Goal: Obtain resource: Download file/media

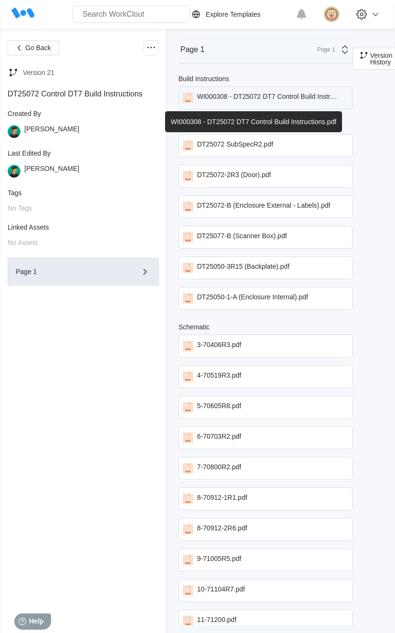
click at [238, 103] on div "WI000308 - DT25072 DT7 Control Build Instructions.pdf" at bounding box center [269, 98] width 144 height 10
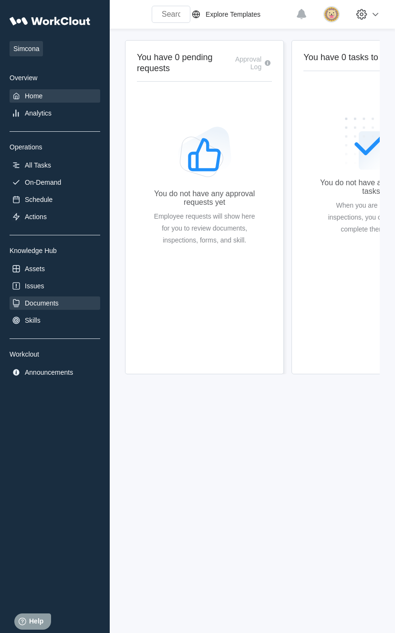
click at [46, 307] on div "Documents" at bounding box center [42, 303] width 34 height 8
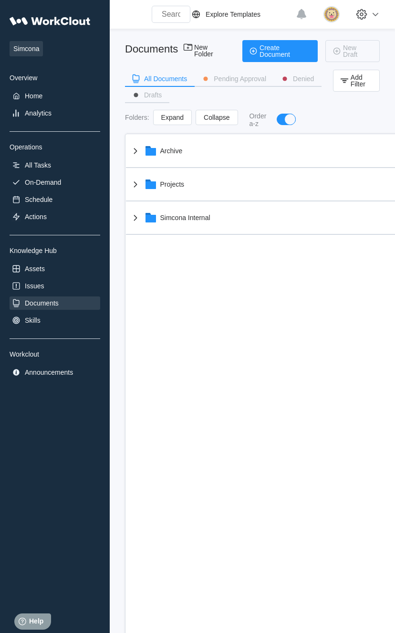
click at [46, 307] on div "Documents" at bounding box center [42, 303] width 34 height 8
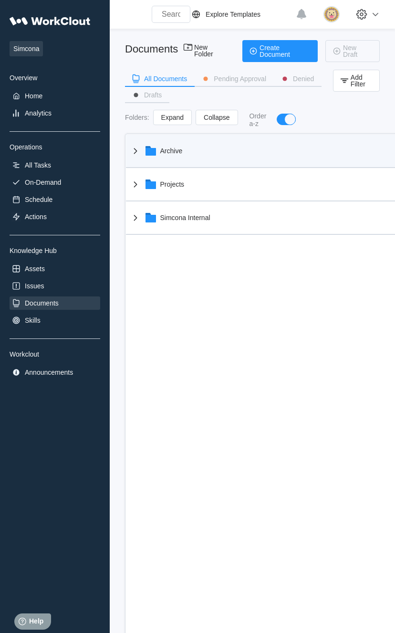
click at [166, 147] on div "Archive" at bounding box center [171, 151] width 22 height 8
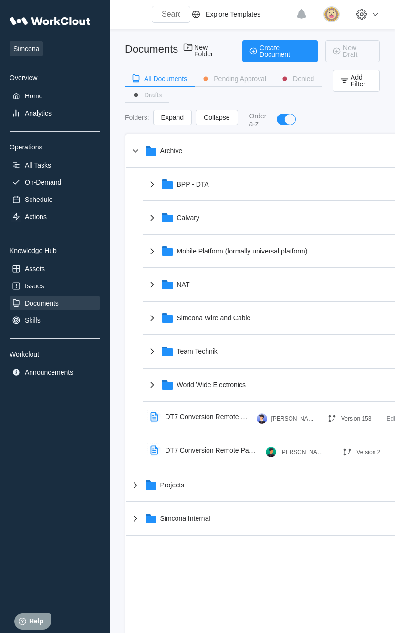
click at [70, 300] on div "Documents" at bounding box center [55, 302] width 91 height 13
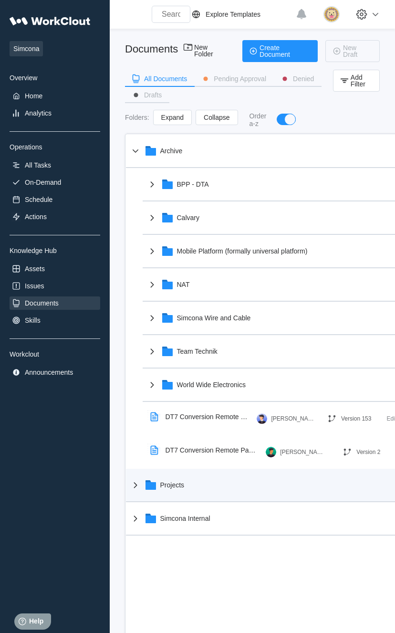
click at [155, 489] on icon at bounding box center [151, 486] width 10 height 8
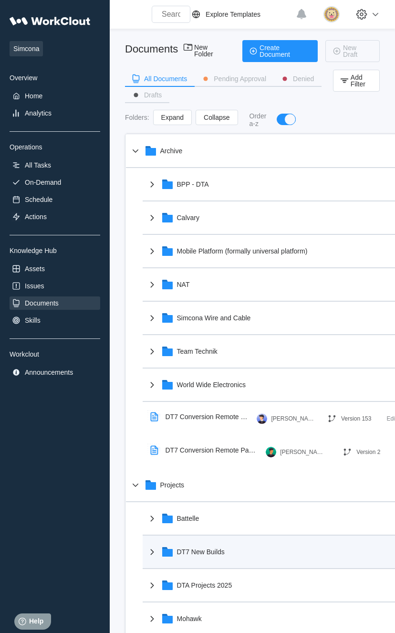
click at [194, 546] on div "DT7 New Builds" at bounding box center [277, 551] width 263 height 25
click at [190, 550] on div "DT7 New Builds" at bounding box center [201, 552] width 48 height 8
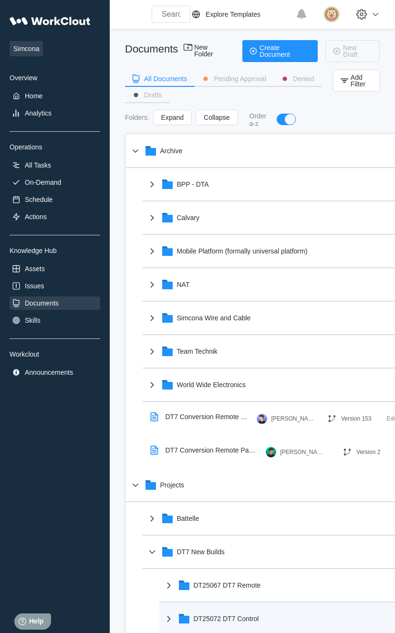
click at [218, 611] on div "DT25072 DT7 Control" at bounding box center [286, 618] width 246 height 25
click at [221, 621] on div "DT25072 DT7 Control" at bounding box center [226, 619] width 65 height 8
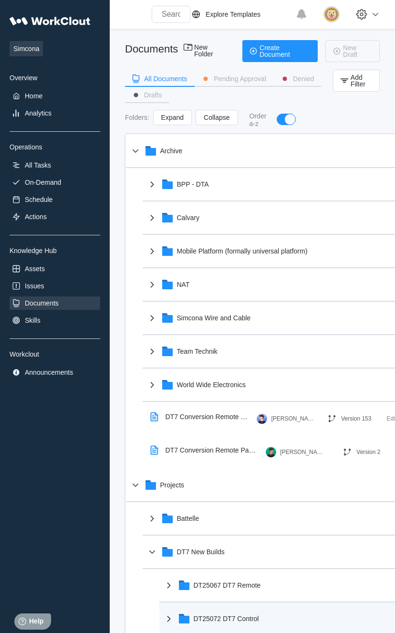
click at [221, 621] on div "DT25072 DT7 Control" at bounding box center [226, 619] width 65 height 8
click at [166, 616] on icon at bounding box center [168, 618] width 11 height 11
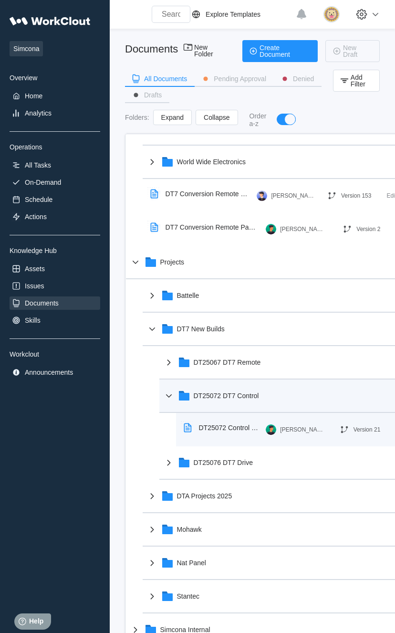
click at [221, 434] on div "DT25072 Control DT7 Build Instructions" at bounding box center [223, 428] width 86 height 22
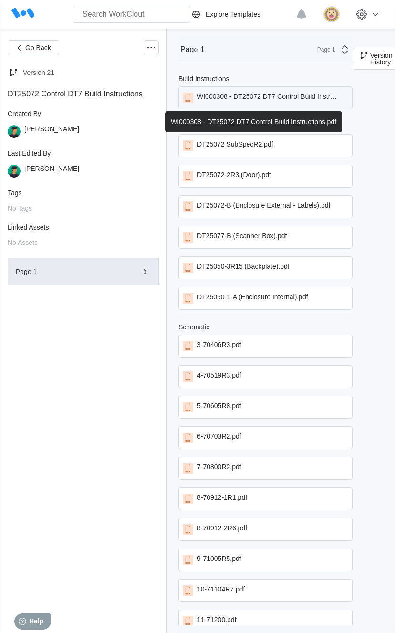
click at [234, 105] on div "WI000308 - DT25072 DT7 Control Build Instructions.pdf" at bounding box center [265, 97] width 174 height 23
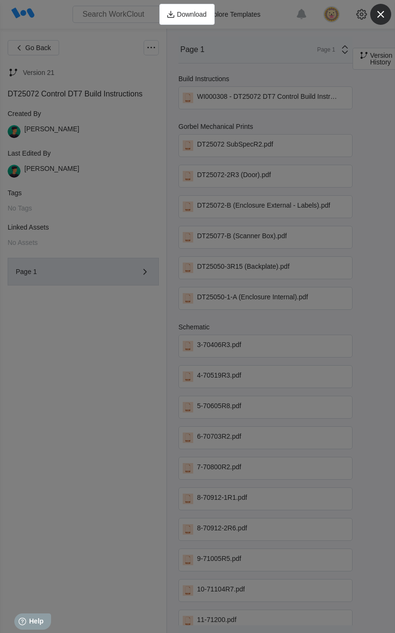
click at [386, 10] on icon "button" at bounding box center [380, 14] width 13 height 13
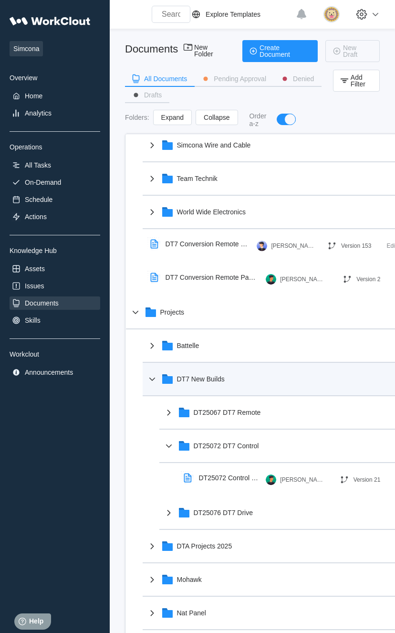
scroll to position [219, 0]
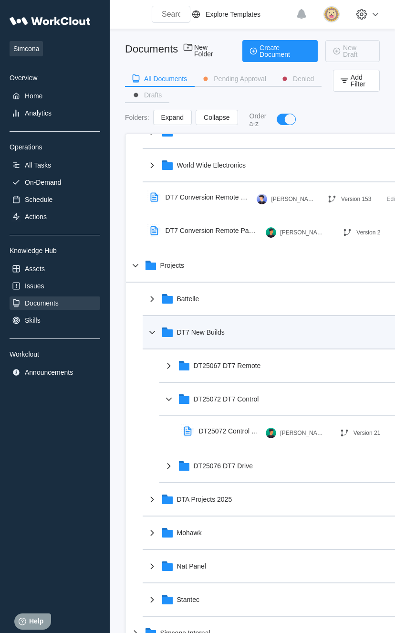
click at [159, 331] on div "DT7 New Builds" at bounding box center [277, 332] width 263 height 25
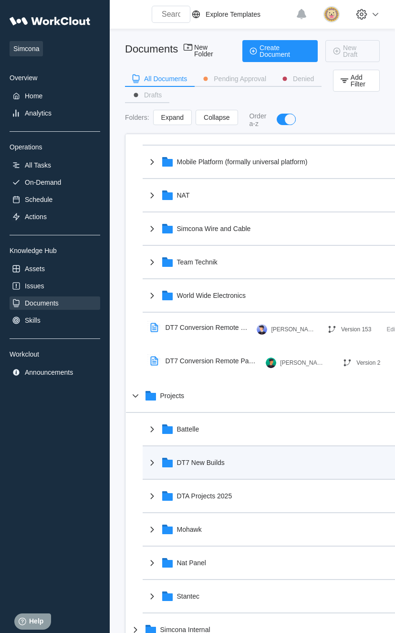
scroll to position [89, 0]
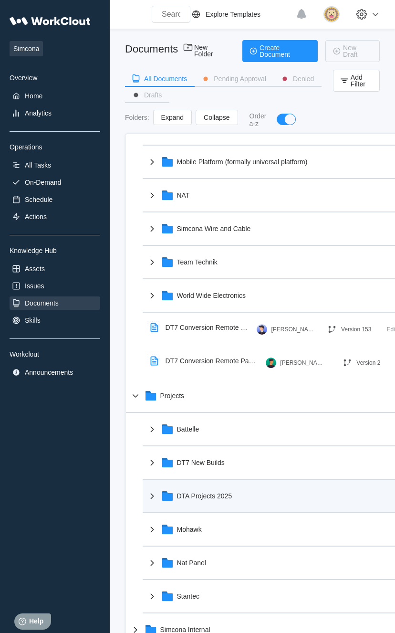
click at [155, 495] on icon at bounding box center [151, 495] width 11 height 11
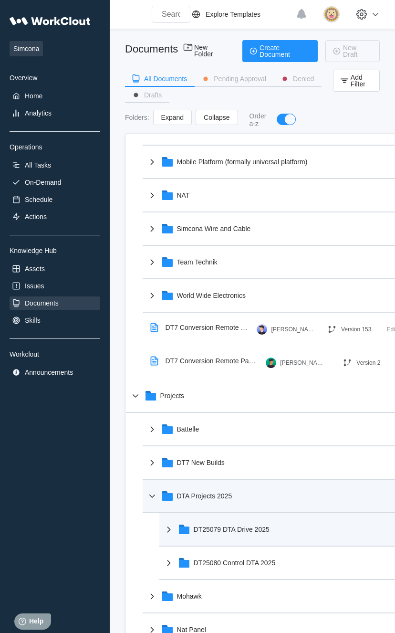
click at [237, 532] on div "DT25079 DTA Drive 2025" at bounding box center [232, 529] width 76 height 8
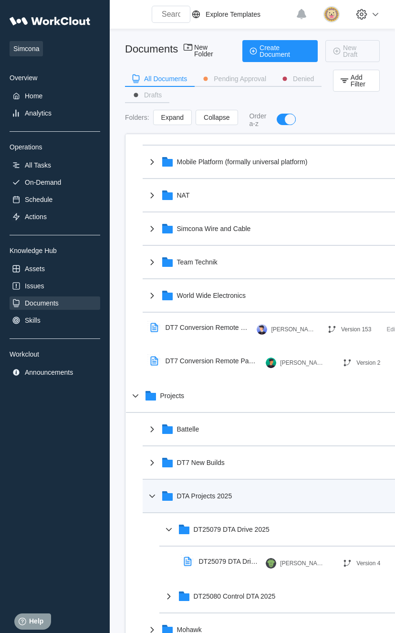
scroll to position [189, 0]
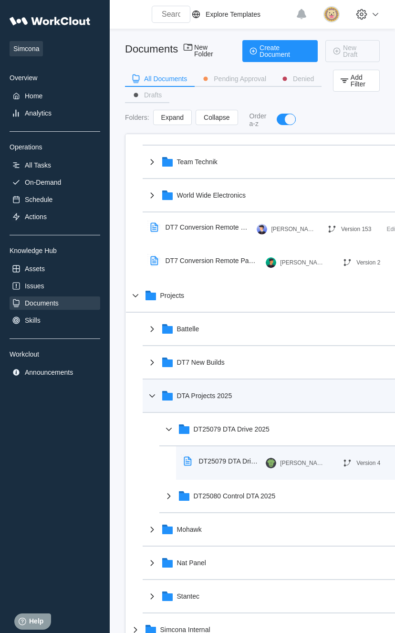
click at [203, 456] on div "DT25079 DTA Drive 2025" at bounding box center [223, 461] width 86 height 22
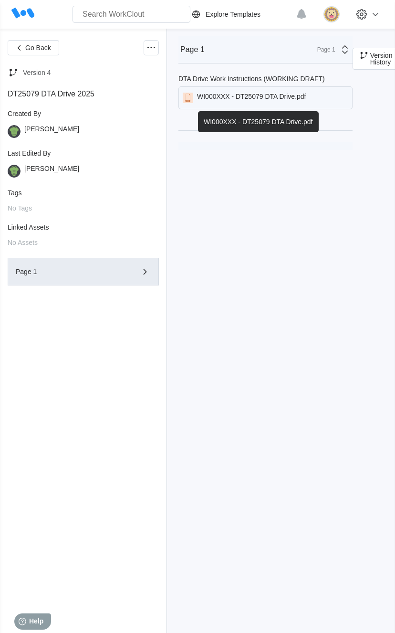
click at [215, 102] on div "WI000XXX - DT25079 DTA Drive.pdf" at bounding box center [251, 98] width 109 height 10
